Goal: Information Seeking & Learning: Learn about a topic

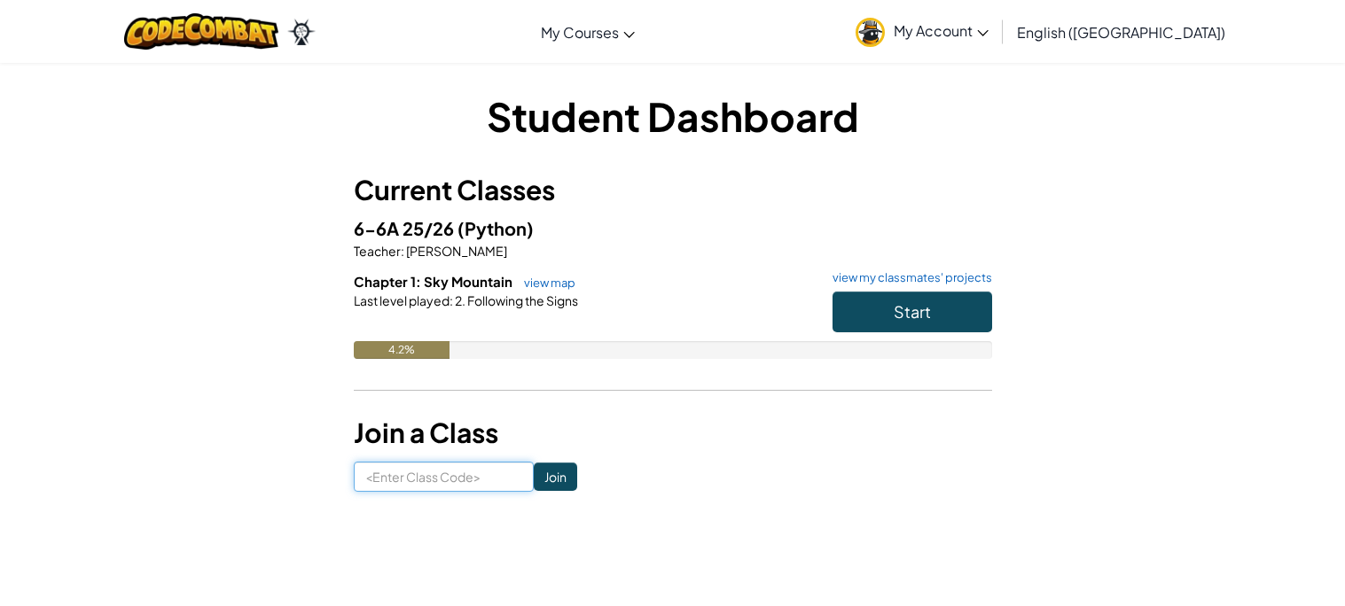
click at [479, 470] on input at bounding box center [444, 477] width 180 height 30
click at [481, 481] on input at bounding box center [444, 477] width 180 height 30
click at [915, 307] on span "Start" at bounding box center [912, 311] width 37 height 20
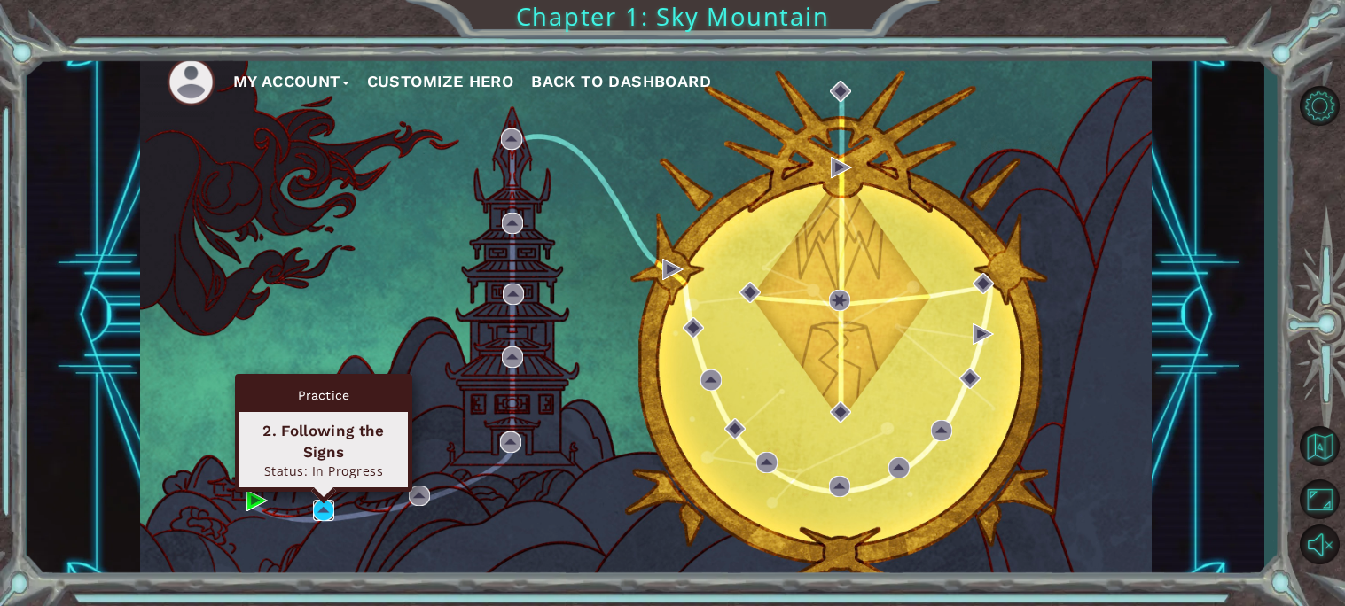
click at [324, 517] on img at bounding box center [323, 510] width 21 height 21
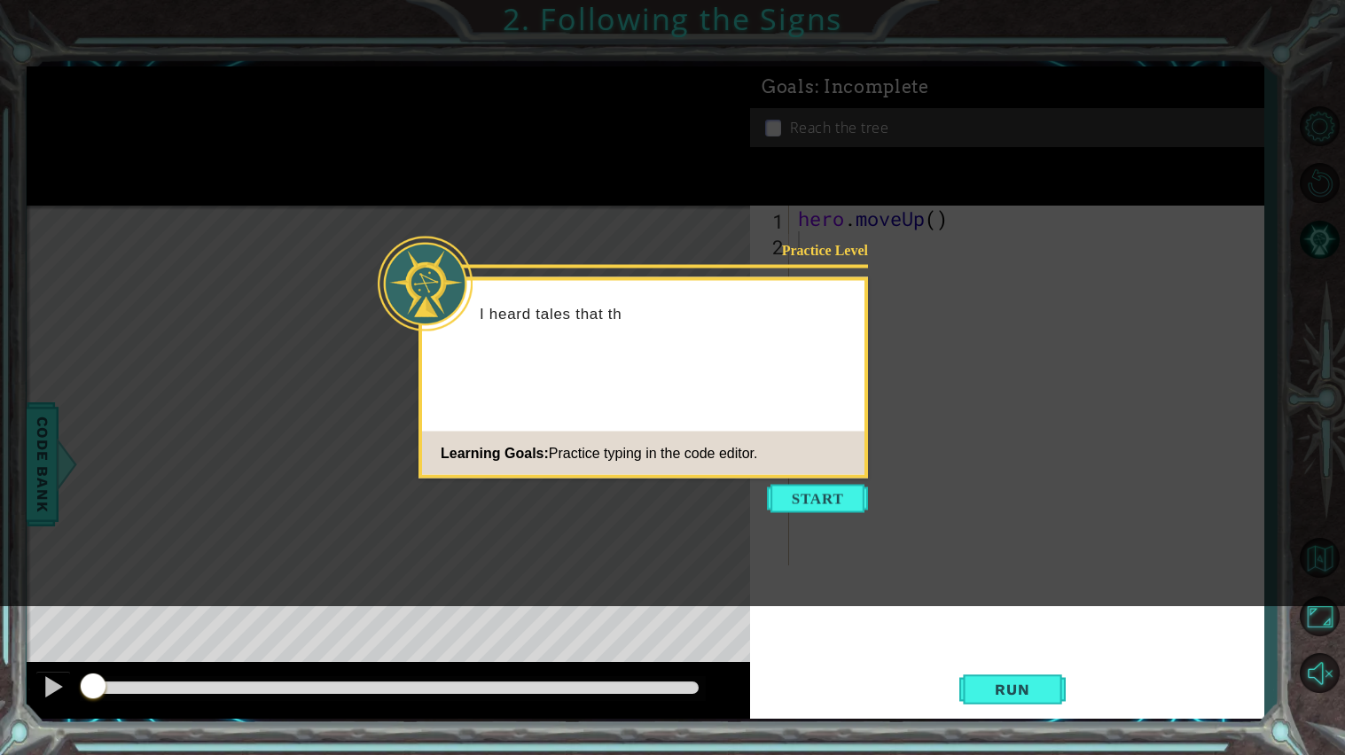
drag, startPoint x: 816, startPoint y: 501, endPoint x: 815, endPoint y: 489, distance: 11.7
click at [817, 499] on button "Start" at bounding box center [817, 499] width 101 height 28
